Goal: Transaction & Acquisition: Purchase product/service

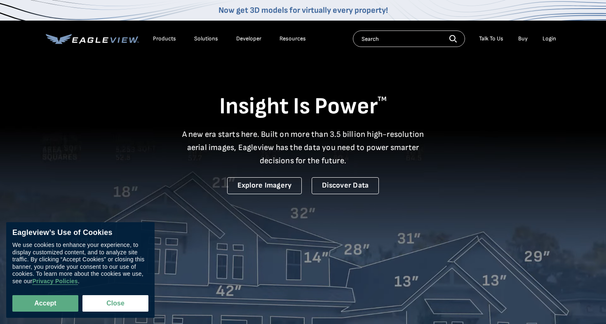
click at [551, 39] on div "Login" at bounding box center [549, 38] width 14 height 7
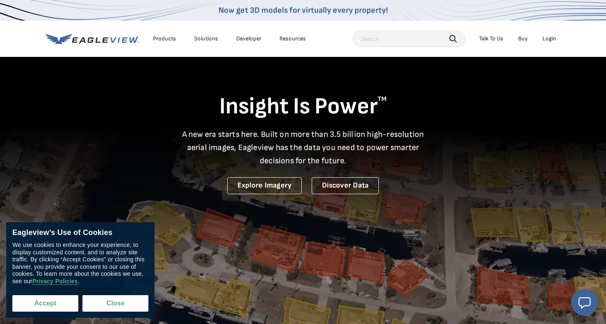
click at [49, 304] on button "Accept" at bounding box center [45, 303] width 66 height 16
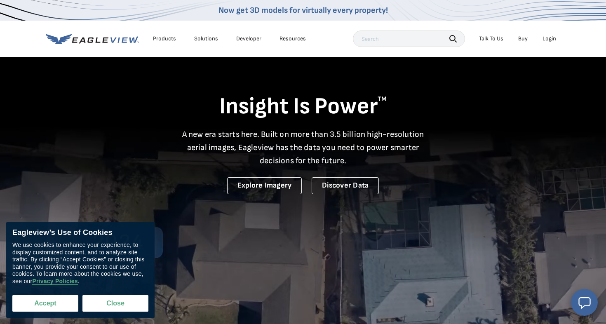
checkbox input "true"
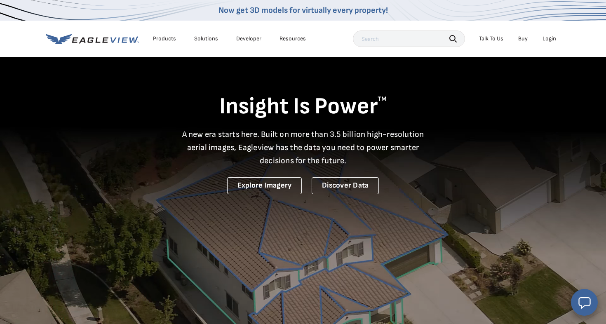
click at [549, 37] on div "Login" at bounding box center [549, 38] width 14 height 7
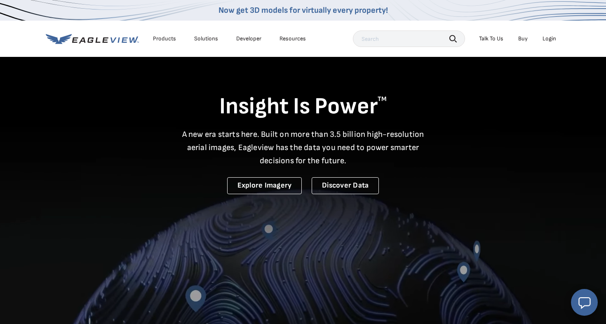
click at [547, 42] on div "Login" at bounding box center [549, 38] width 14 height 7
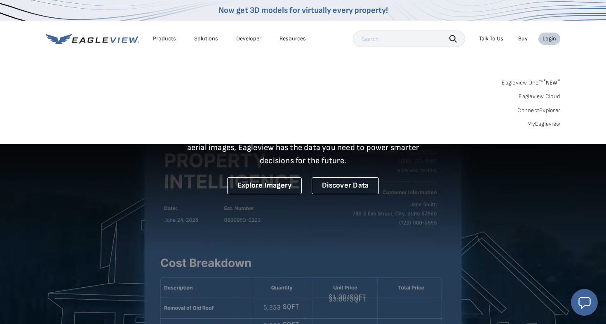
click at [538, 83] on link "Eagleview One™ * NEW *" at bounding box center [530, 81] width 58 height 9
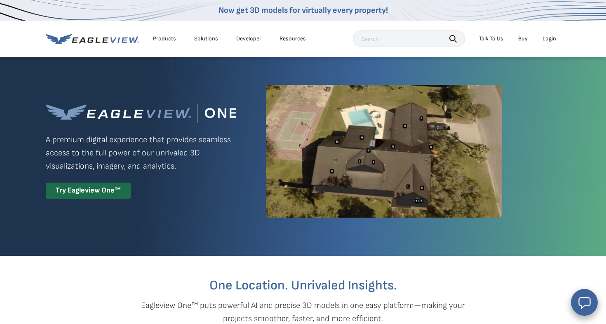
click at [551, 36] on div "Login" at bounding box center [549, 38] width 14 height 7
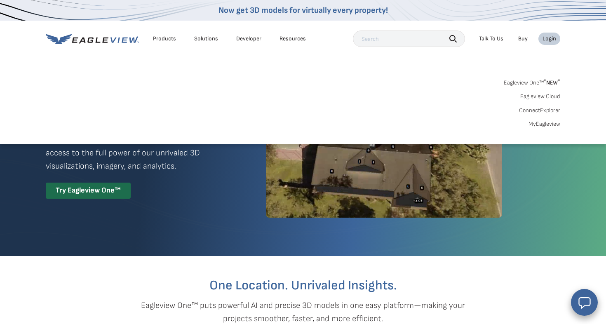
click at [544, 124] on link "MyEagleview" at bounding box center [544, 123] width 32 height 7
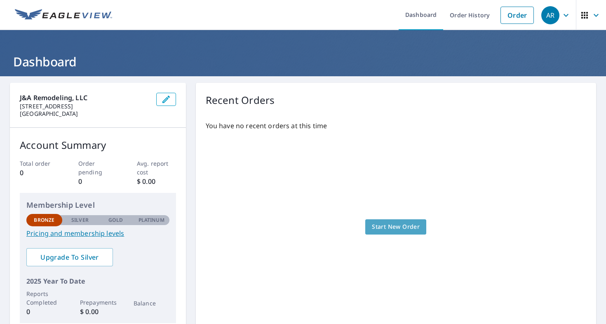
click at [396, 230] on span "Start New Order" at bounding box center [396, 227] width 48 height 10
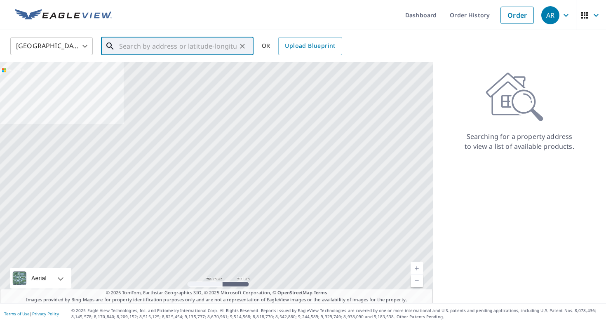
click at [213, 42] on input "text" at bounding box center [177, 46] width 117 height 23
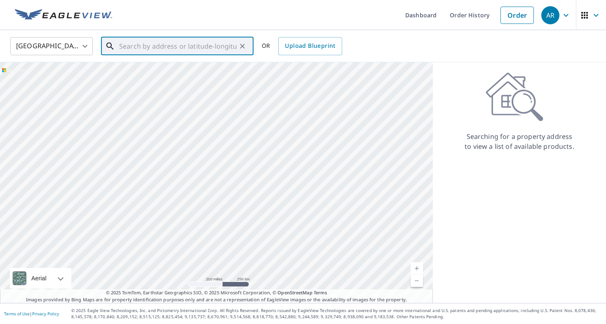
paste input "Proposal # 2423"
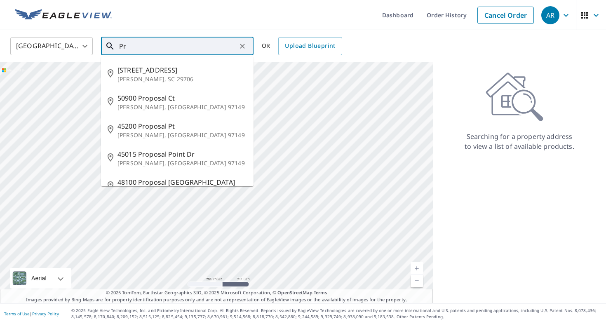
type input "P"
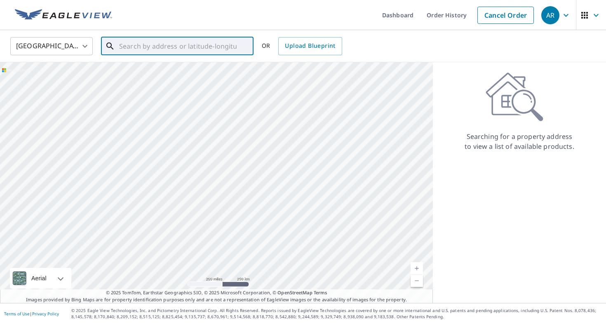
paste input "14210 Kathleen Ln Brandywine, MD 20613 United Sta"
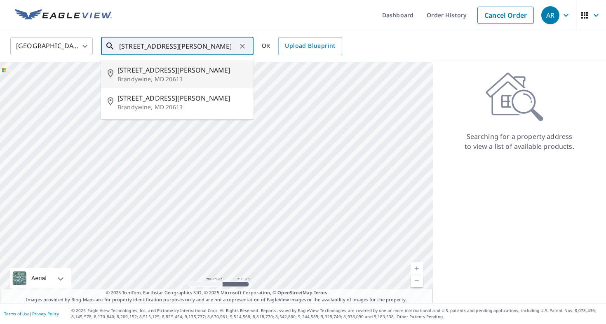
click at [168, 72] on span "14210 Kathleen Ln" at bounding box center [181, 70] width 129 height 10
type input "14210 Kathleen Ln Brandywine, MD 20613"
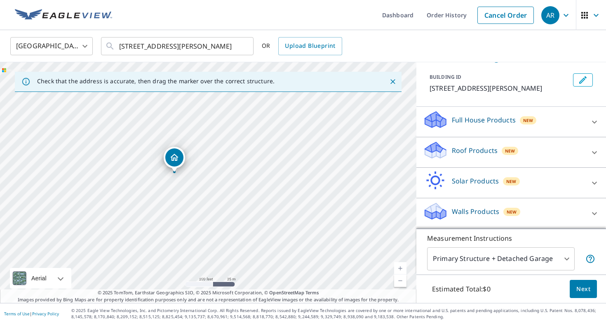
scroll to position [41, 0]
click at [508, 148] on span "New" at bounding box center [510, 150] width 10 height 7
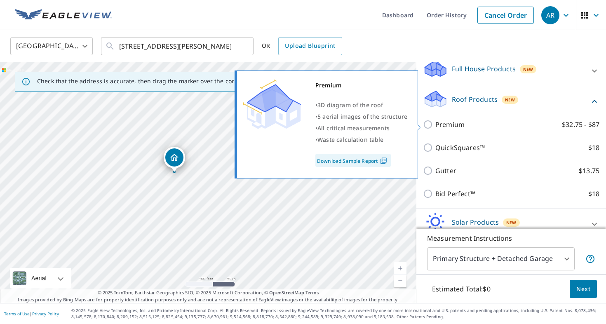
scroll to position [118, 0]
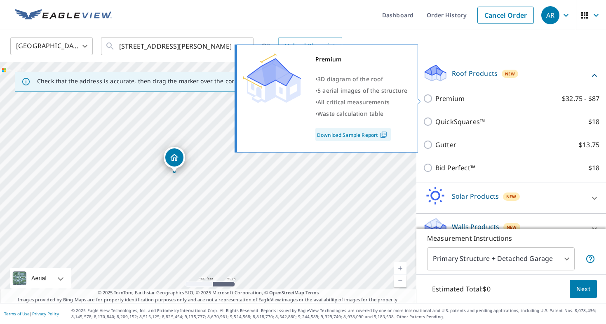
click at [427, 96] on input "Premium $32.75 - $87" at bounding box center [429, 99] width 12 height 10
checkbox input "true"
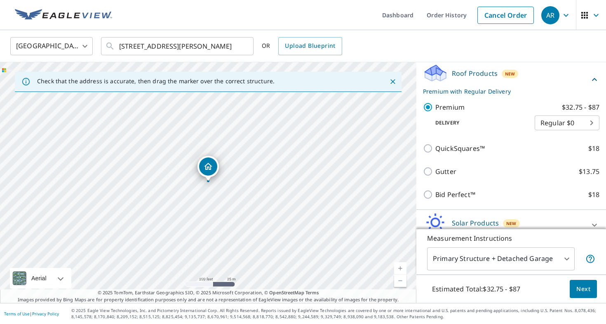
click at [575, 124] on body "AR AR Dashboard Order History Cancel Order AR United States US ​ 14210 Kathleen…" at bounding box center [303, 162] width 606 height 324
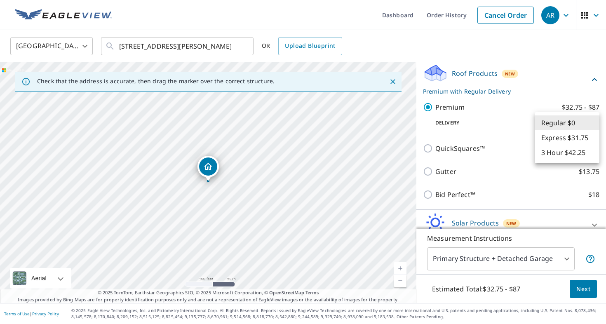
click at [580, 141] on li "Express $31.75" at bounding box center [566, 137] width 65 height 15
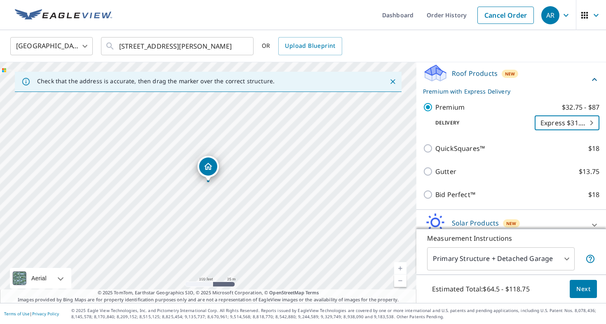
click at [581, 123] on body "AR AR Dashboard Order History Cancel Order AR United States US ​ 14210 Kathleen…" at bounding box center [303, 162] width 606 height 324
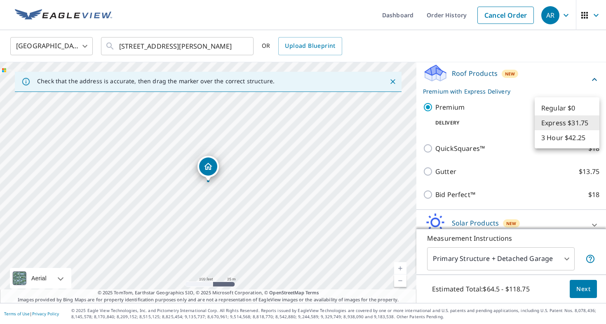
click at [564, 136] on li "3 Hour $42.25" at bounding box center [566, 137] width 65 height 15
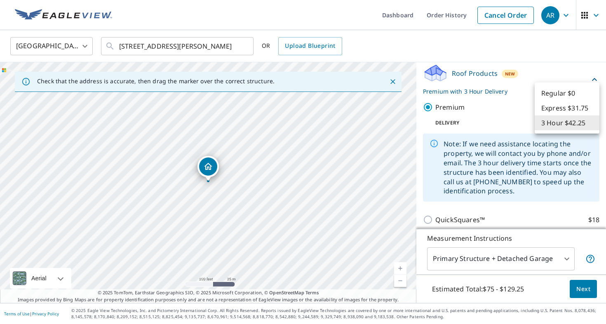
click at [564, 121] on body "AR AR Dashboard Order History Cancel Order AR United States US ​ 14210 Kathleen…" at bounding box center [303, 162] width 606 height 324
click at [562, 109] on li "Express $31.75" at bounding box center [566, 108] width 65 height 15
type input "4"
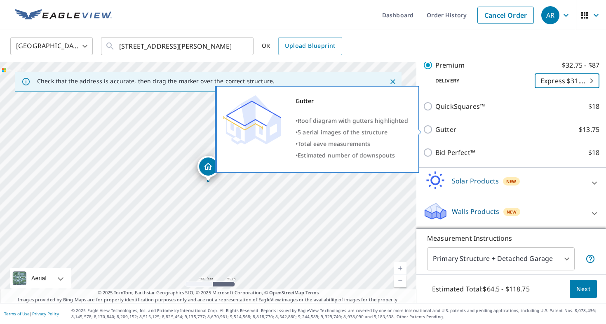
scroll to position [0, 0]
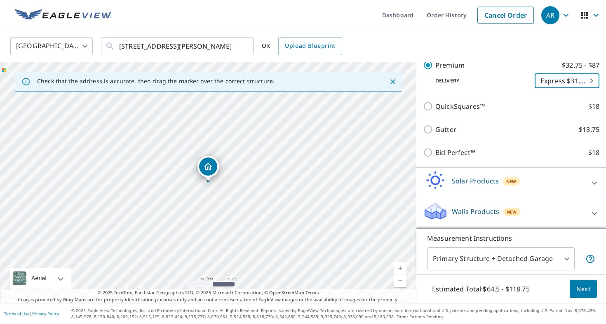
click at [208, 183] on div "14210 Kathleen Ln Brandywine, MD 20613" at bounding box center [208, 182] width 416 height 241
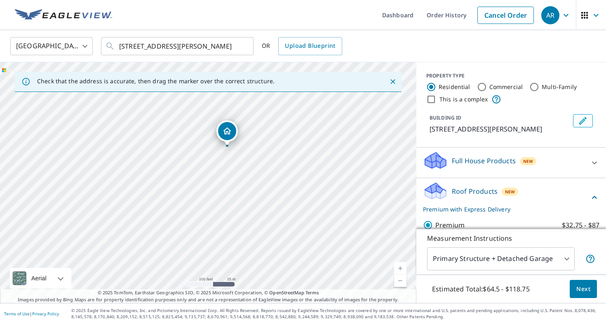
drag, startPoint x: 211, startPoint y: 168, endPoint x: 230, endPoint y: 133, distance: 40.2
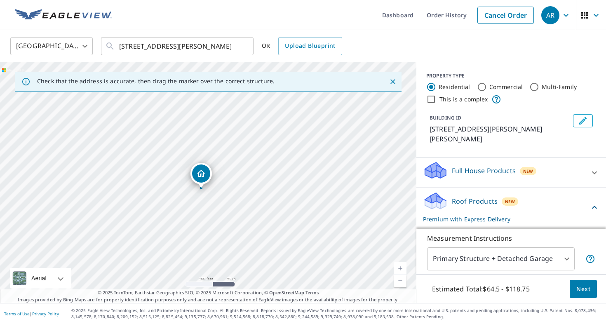
drag, startPoint x: 230, startPoint y: 133, endPoint x: 225, endPoint y: 138, distance: 7.0
click at [224, 138] on div "14206 Kathleen Ln Brandywine, MD 20613" at bounding box center [208, 182] width 416 height 241
drag, startPoint x: 204, startPoint y: 173, endPoint x: 184, endPoint y: 208, distance: 40.6
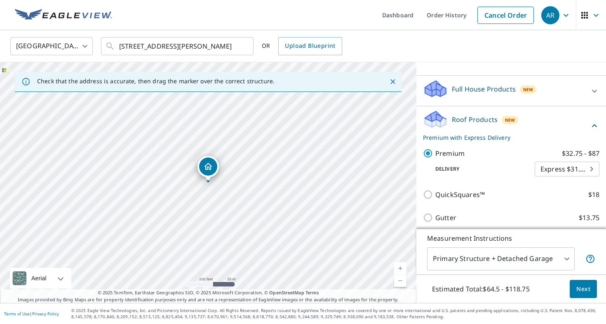
scroll to position [79, 0]
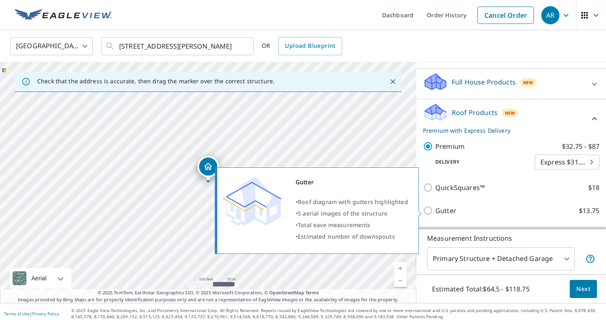
click at [428, 215] on input "Gutter $13.75" at bounding box center [429, 211] width 12 height 10
checkbox input "true"
checkbox input "false"
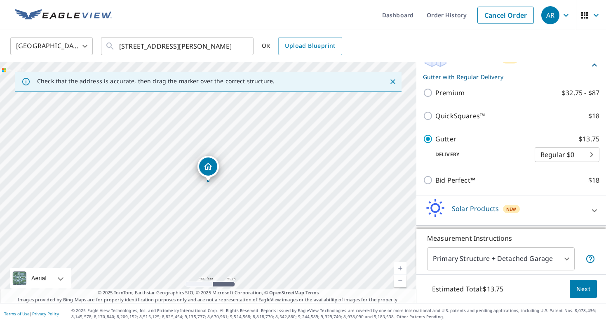
scroll to position [140, 0]
